Goal: Information Seeking & Learning: Learn about a topic

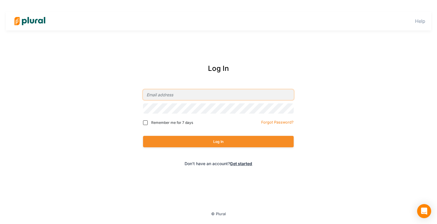
type input "[EMAIL_ADDRESS][DOMAIN_NAME]"
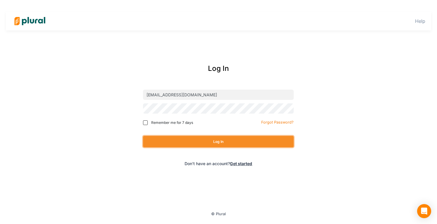
click at [171, 136] on button "Log In" at bounding box center [218, 141] width 151 height 11
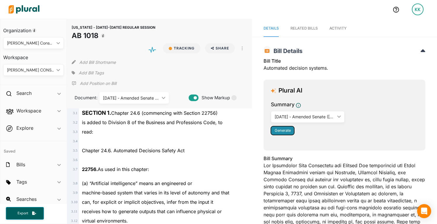
click at [281, 128] on span "Generate" at bounding box center [283, 130] width 16 height 4
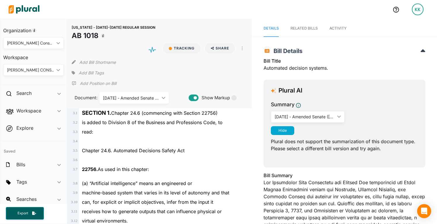
click at [338, 28] on span "Activity" at bounding box center [337, 28] width 17 height 4
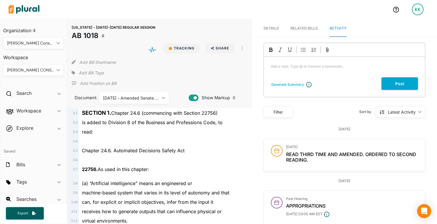
click at [206, 121] on span "is added to Division 8 of the Business and Professions Code, to" at bounding box center [152, 122] width 141 height 6
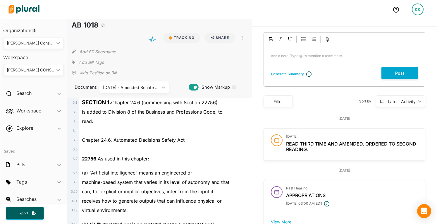
scroll to position [12, 0]
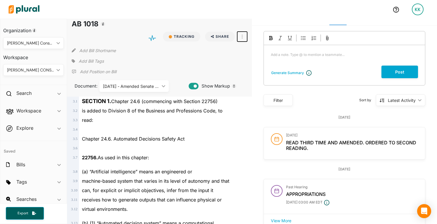
click at [239, 39] on button "button" at bounding box center [242, 37] width 10 height 10
click at [245, 54] on link "View PDF" at bounding box center [263, 49] width 51 height 13
click at [235, 138] on div "Chapter 24.6. Automated Decisions Safety Act" at bounding box center [162, 138] width 166 height 9
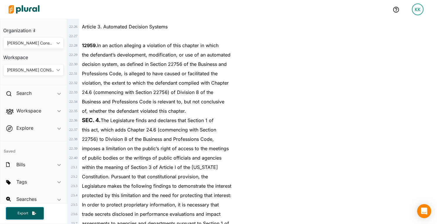
scroll to position [8565, 0]
